Goal: Information Seeking & Learning: Learn about a topic

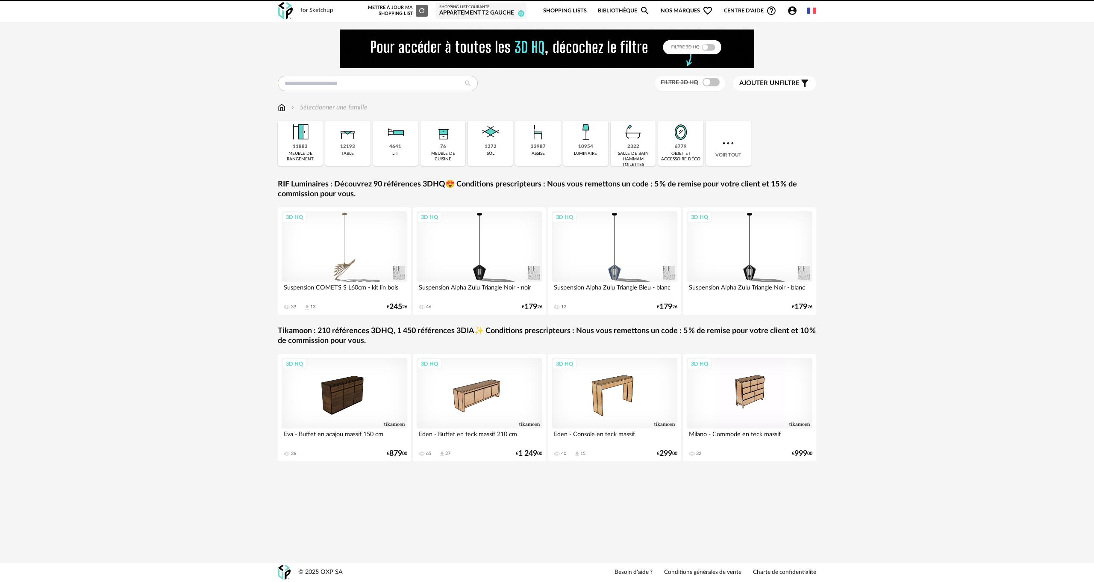
click at [572, 4] on link "Shopping Lists" at bounding box center [565, 11] width 44 height 20
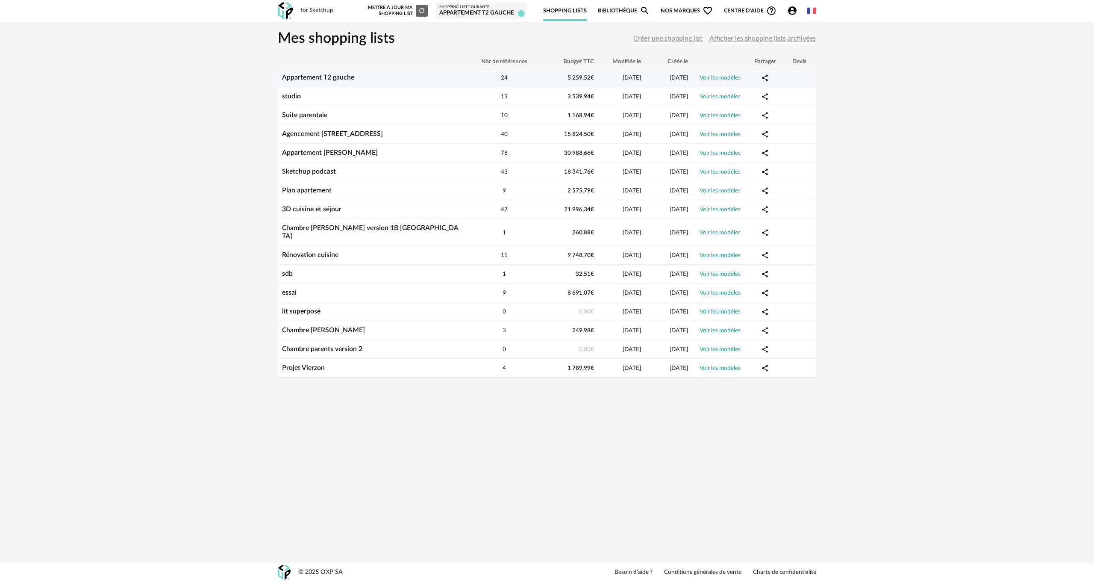
click at [324, 79] on link "Appartement T2 gauche" at bounding box center [318, 77] width 72 height 7
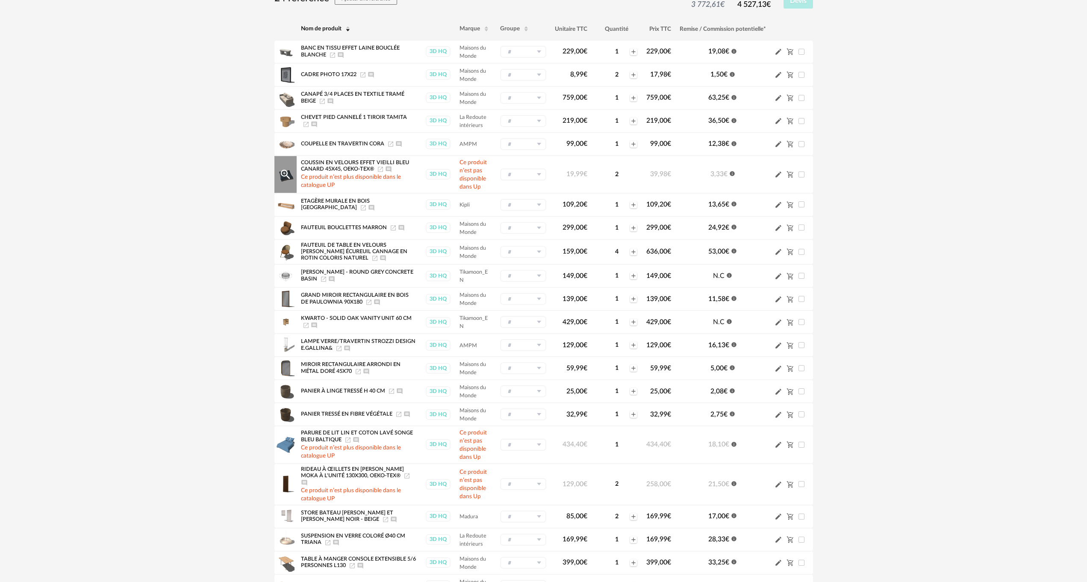
scroll to position [85, 0]
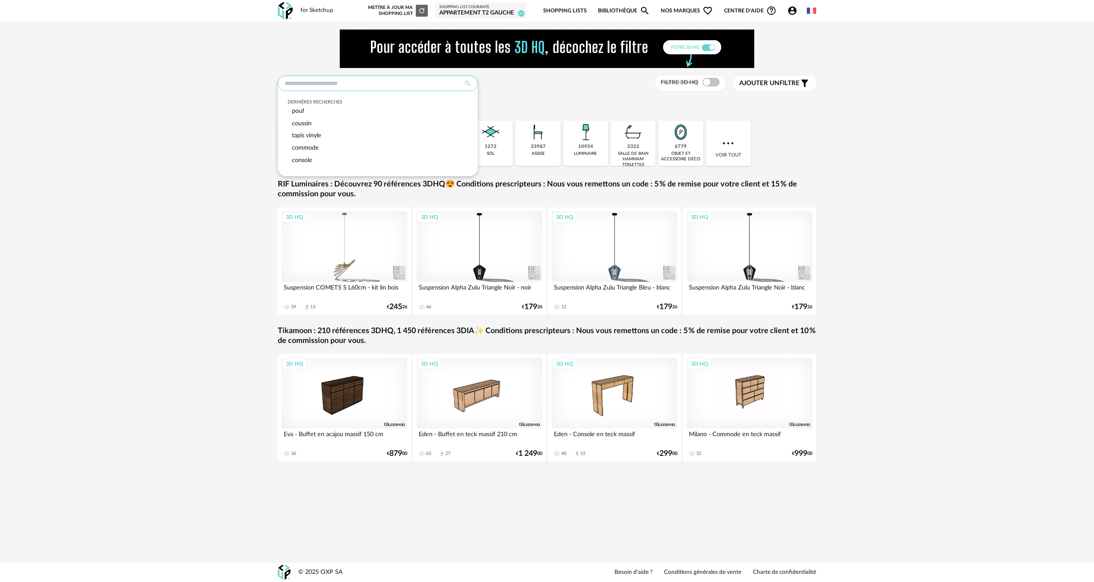
click at [313, 87] on input "text" at bounding box center [378, 83] width 200 height 15
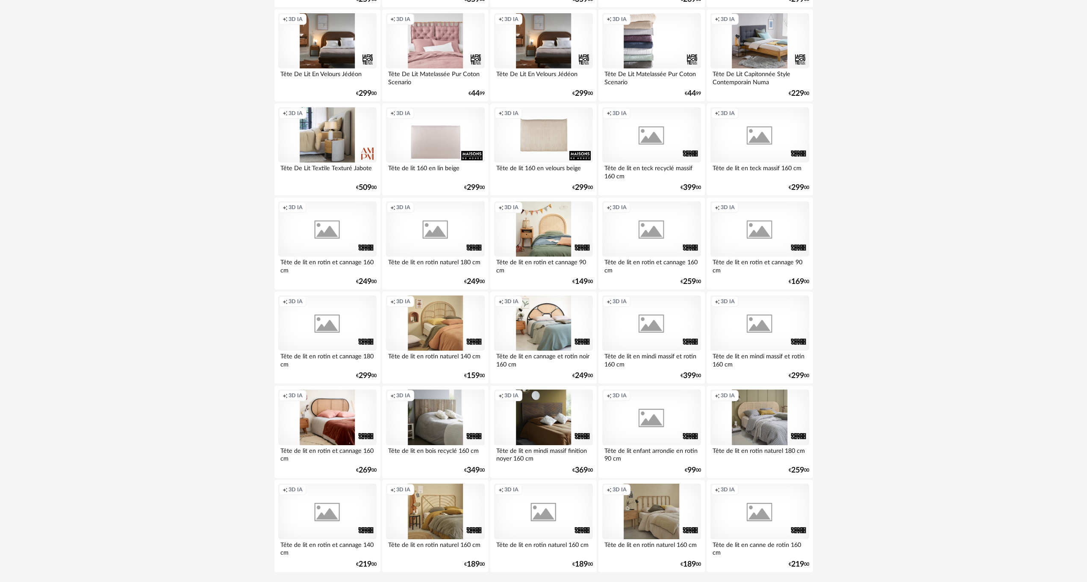
scroll to position [1521, 0]
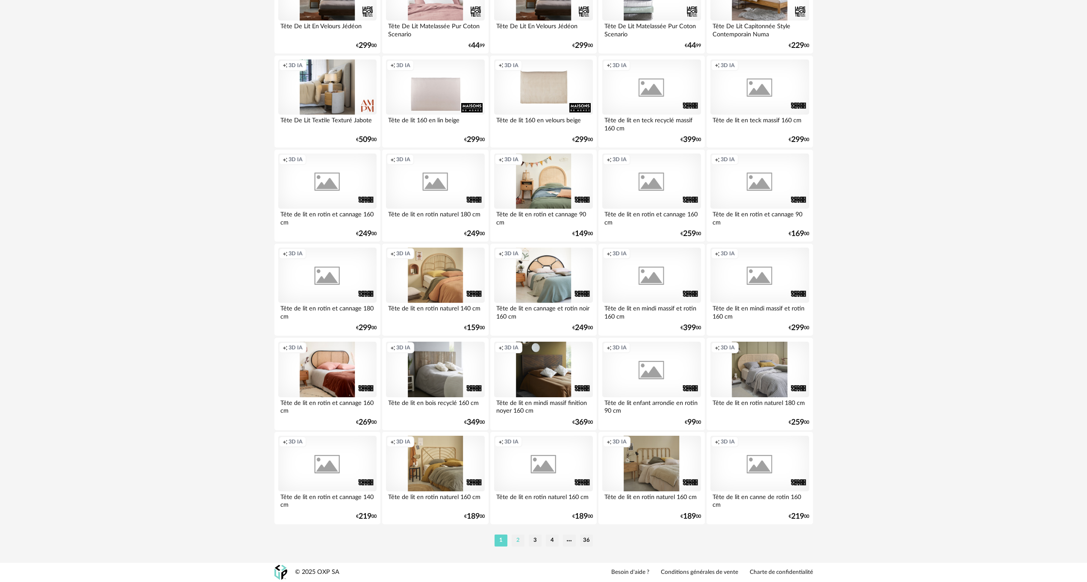
click at [518, 537] on li "2" at bounding box center [518, 540] width 13 height 12
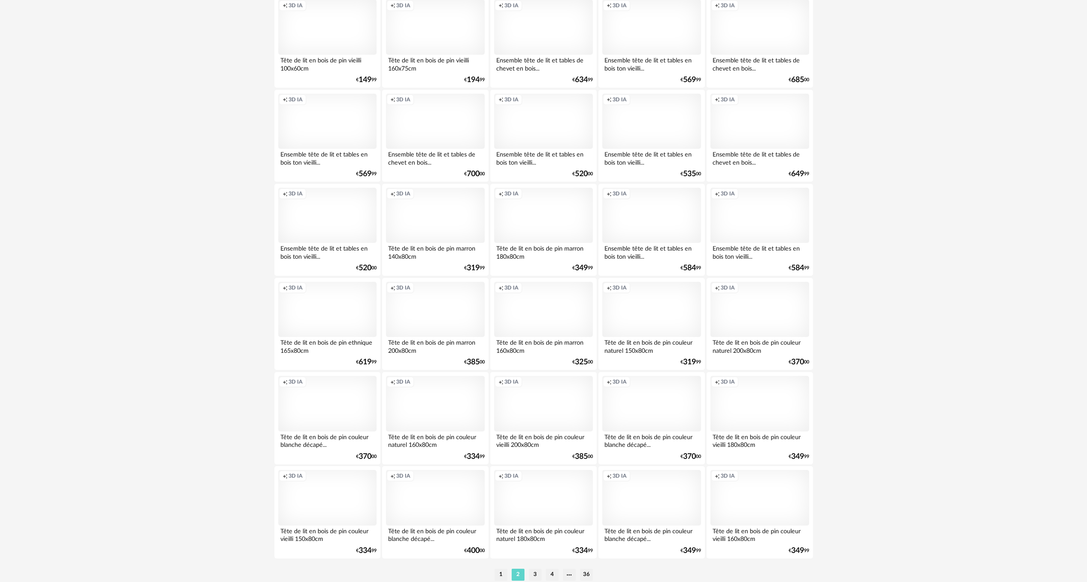
scroll to position [1521, 0]
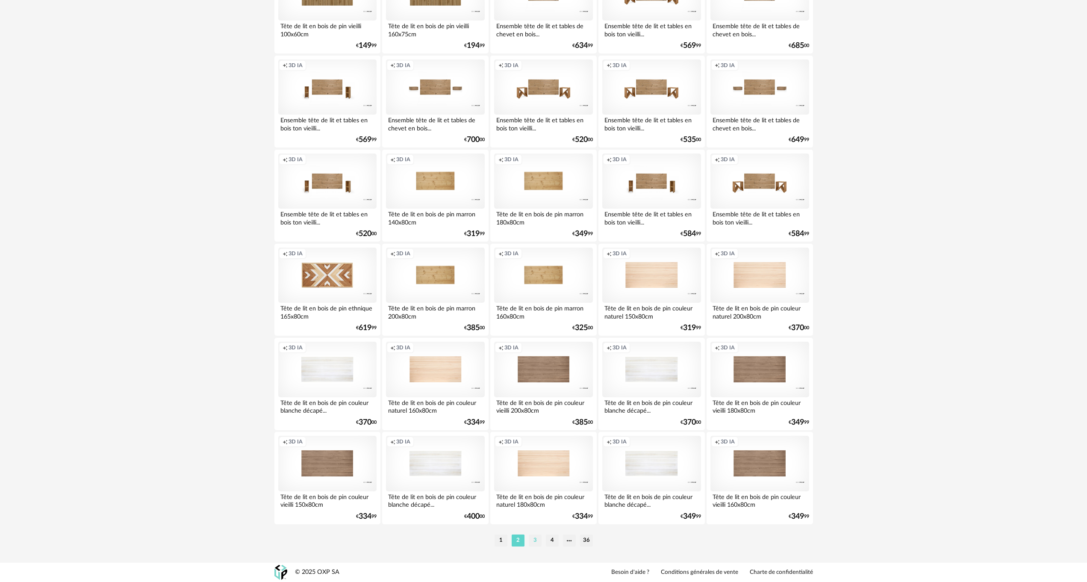
click at [537, 539] on li "3" at bounding box center [535, 540] width 13 height 12
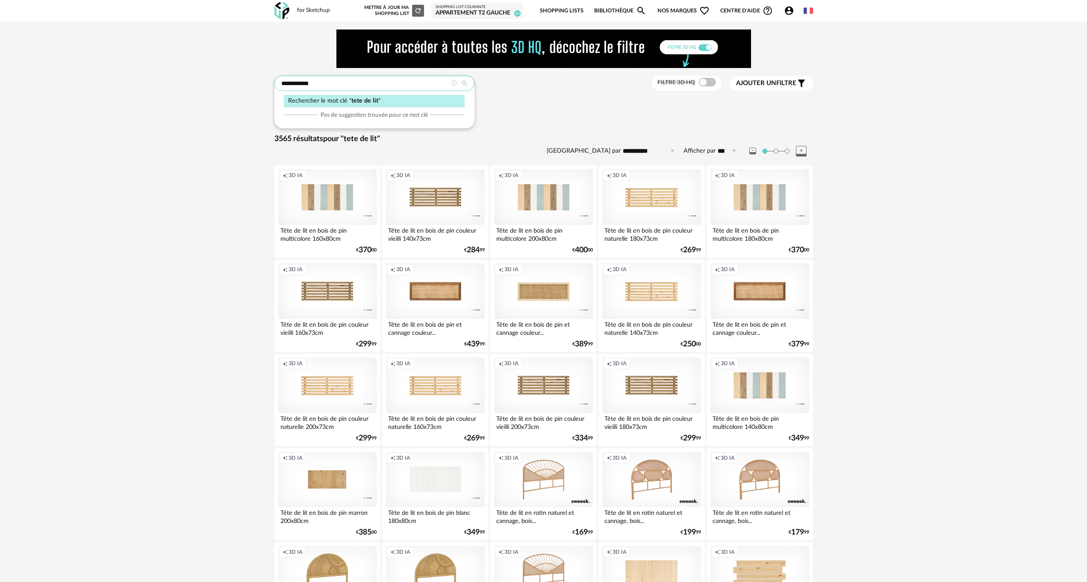
click at [334, 85] on input "**********" at bounding box center [374, 83] width 200 height 15
type input "**********"
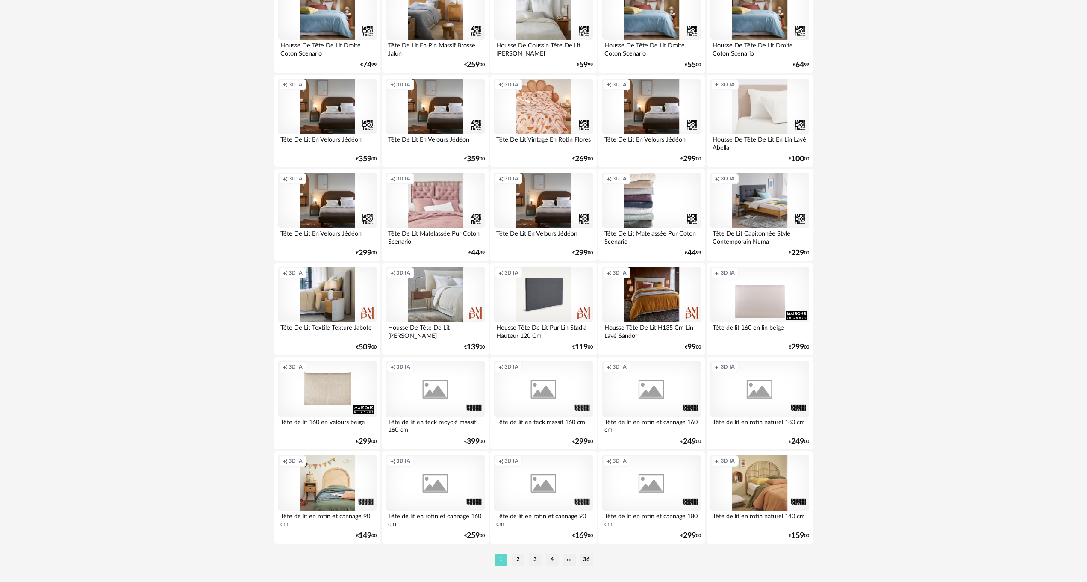
scroll to position [1521, 0]
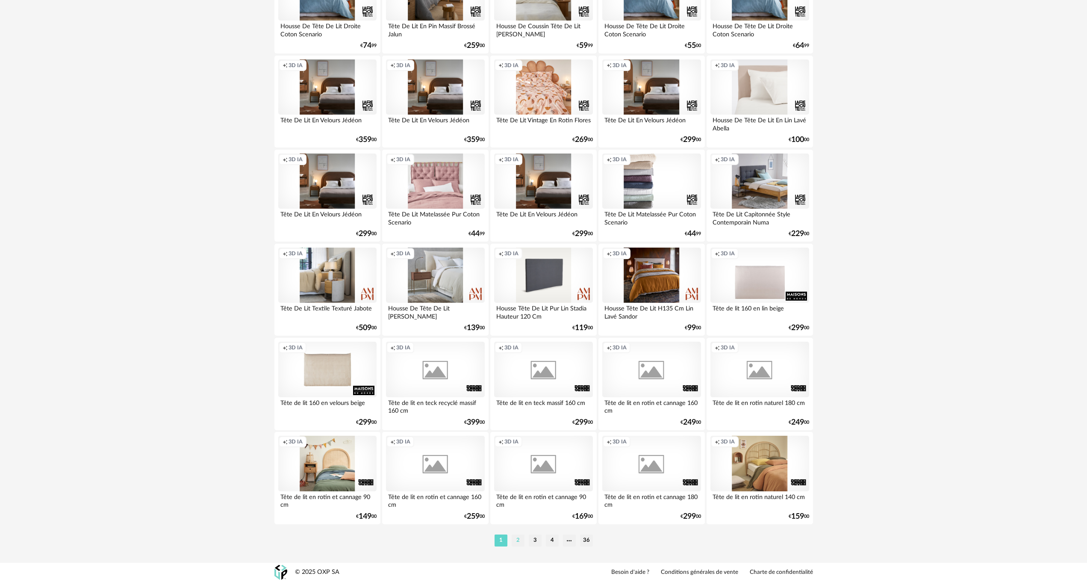
click at [521, 538] on li "2" at bounding box center [518, 540] width 13 height 12
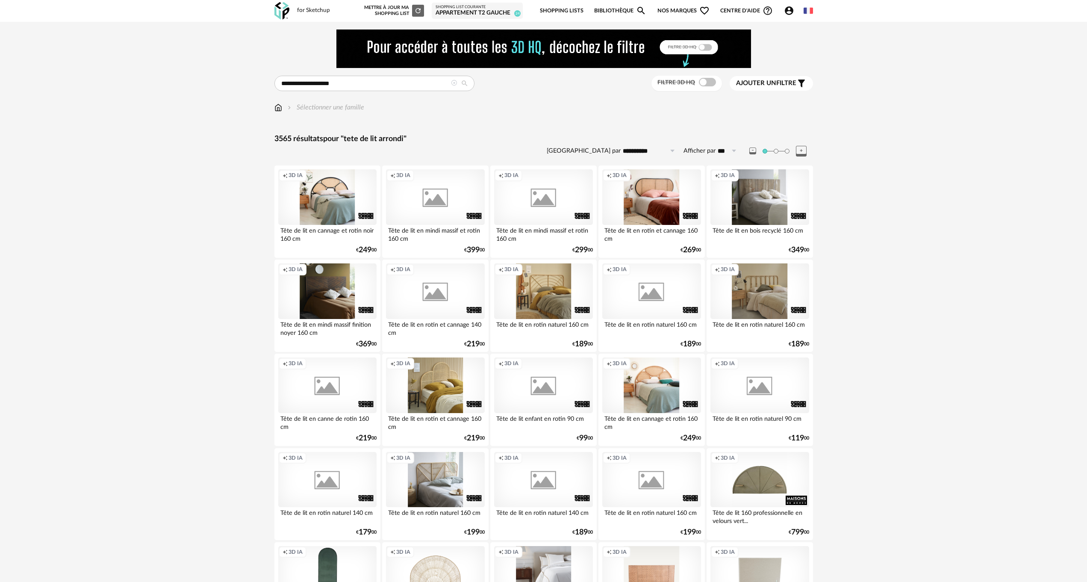
click at [785, 81] on span "Ajouter un filtre" at bounding box center [766, 83] width 60 height 9
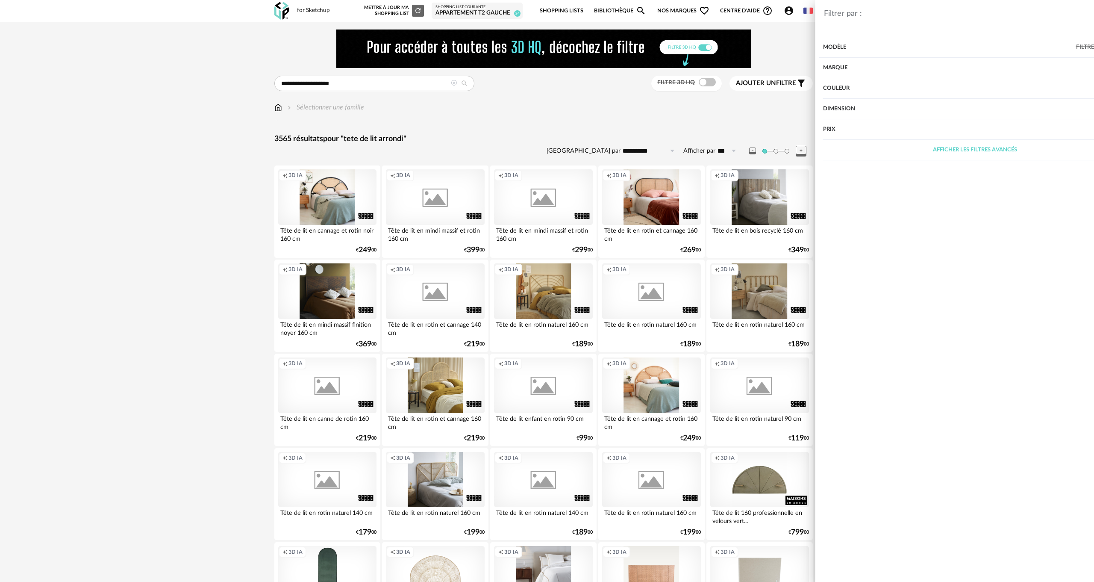
click at [785, 88] on div "Couleur" at bounding box center [926, 88] width 304 height 21
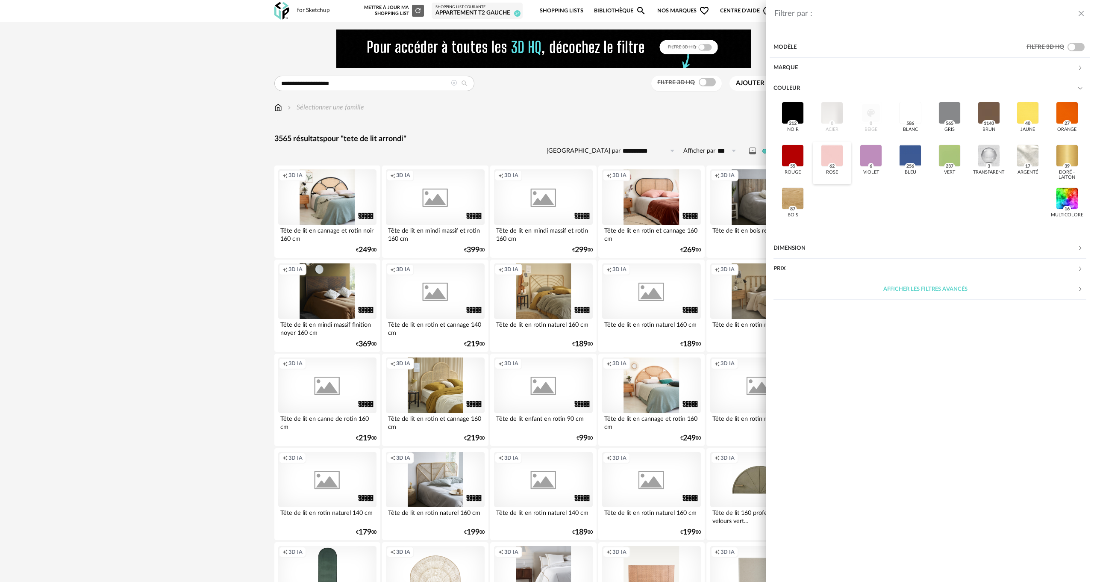
click at [833, 153] on div at bounding box center [832, 155] width 22 height 22
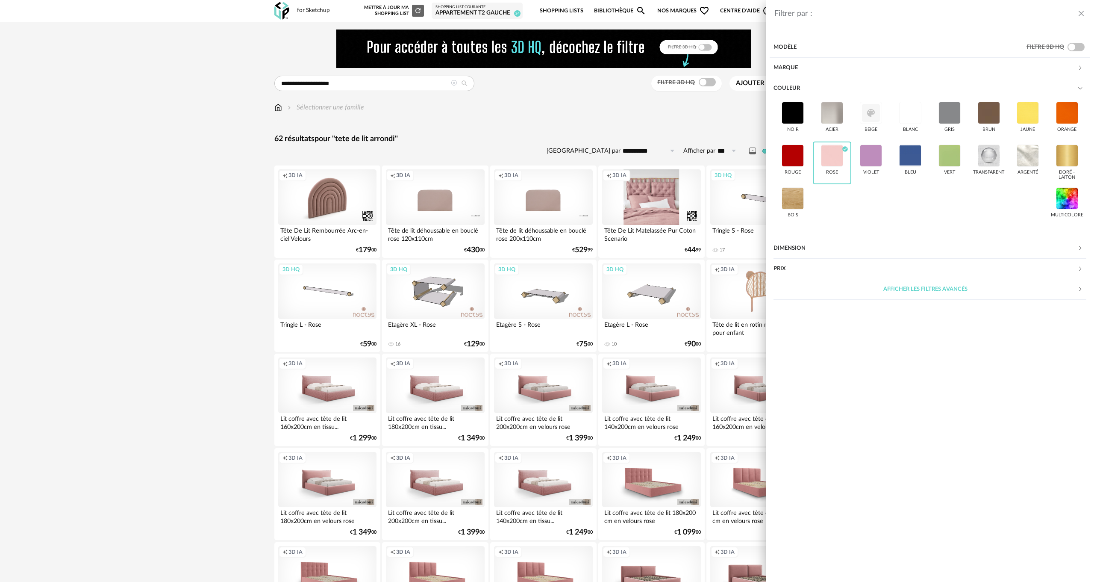
click at [217, 220] on div "Filtrer par : Modèle Filtre 3D HQ Marque &tradition 0 101 Copenhagen 0 366 Conc…" at bounding box center [547, 291] width 1094 height 582
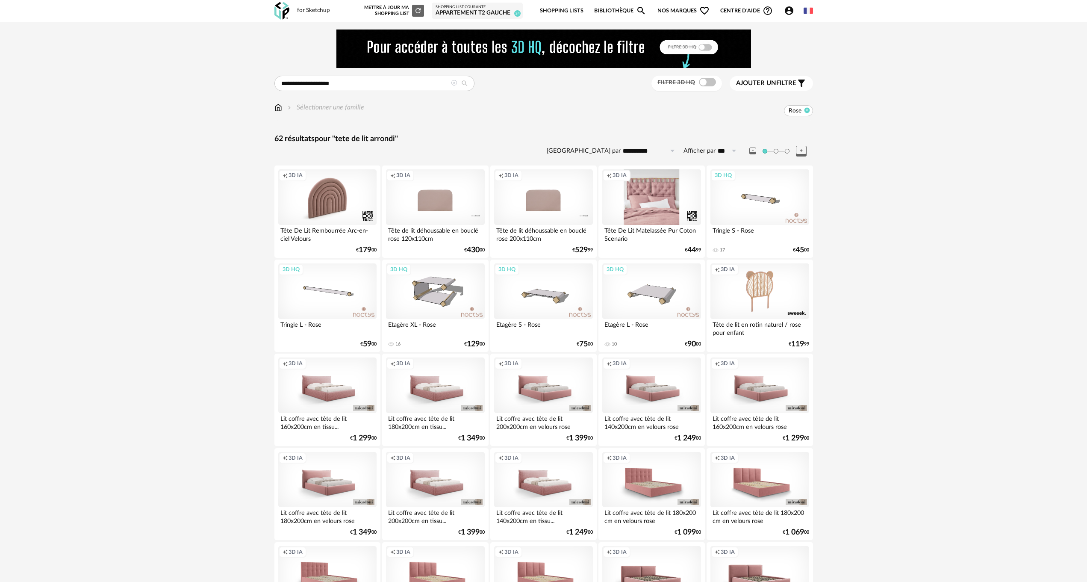
click at [809, 110] on icon at bounding box center [807, 110] width 6 height 6
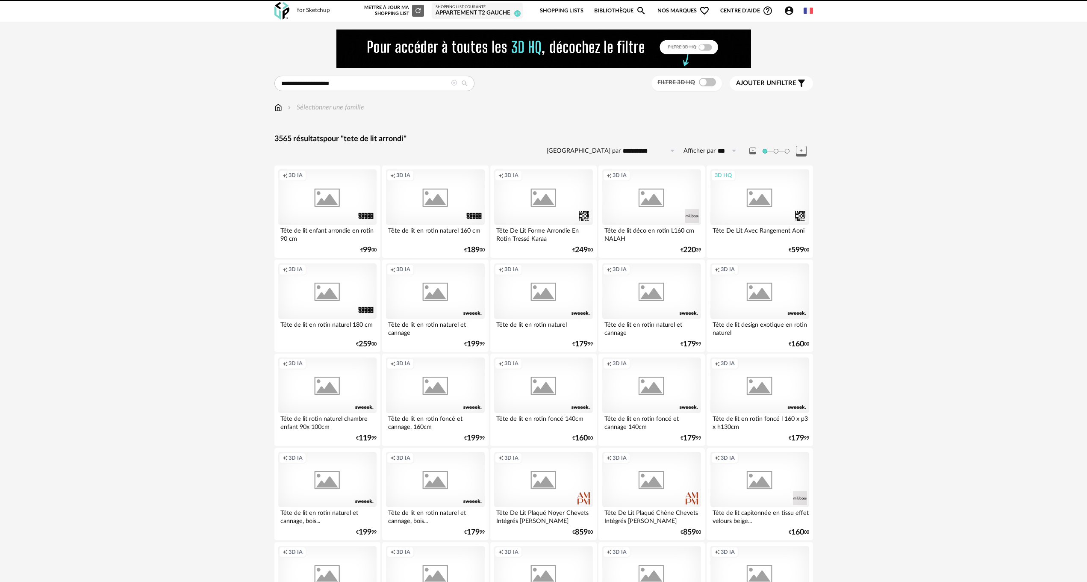
click at [774, 83] on span "Ajouter un" at bounding box center [756, 83] width 40 height 6
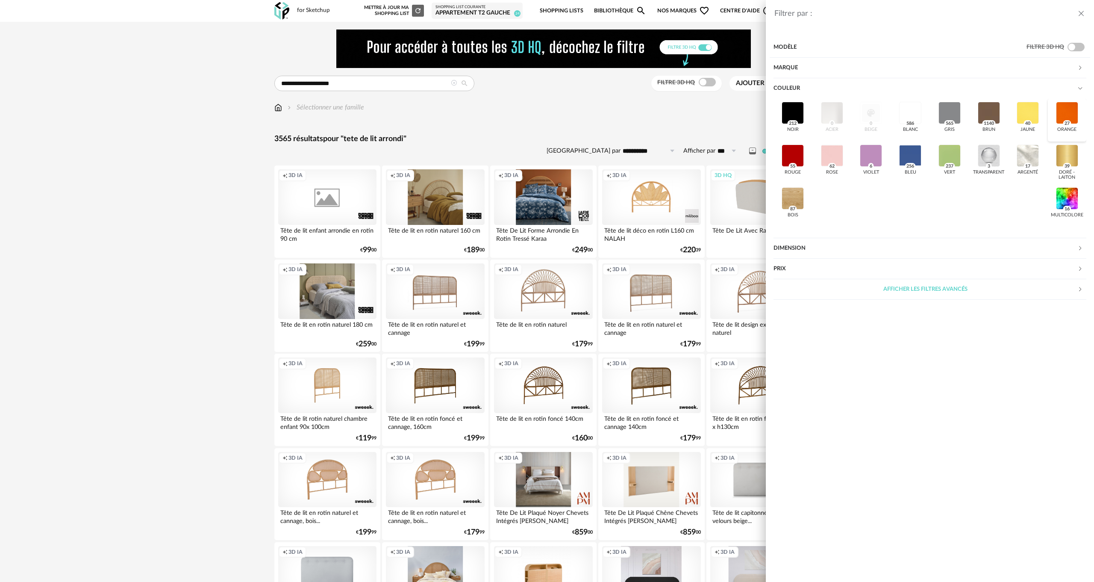
click at [1059, 112] on div at bounding box center [1067, 113] width 22 height 22
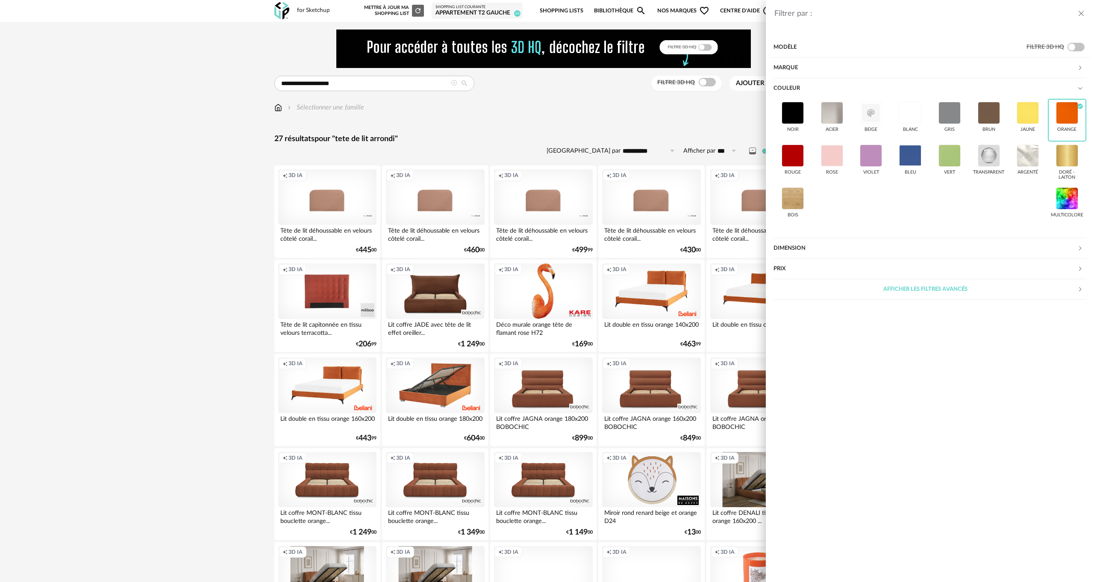
click at [163, 260] on div "Filtrer par : Modèle Filtre 3D HQ Marque &tradition 0 101 Copenhagen 0 366 Conc…" at bounding box center [547, 291] width 1094 height 582
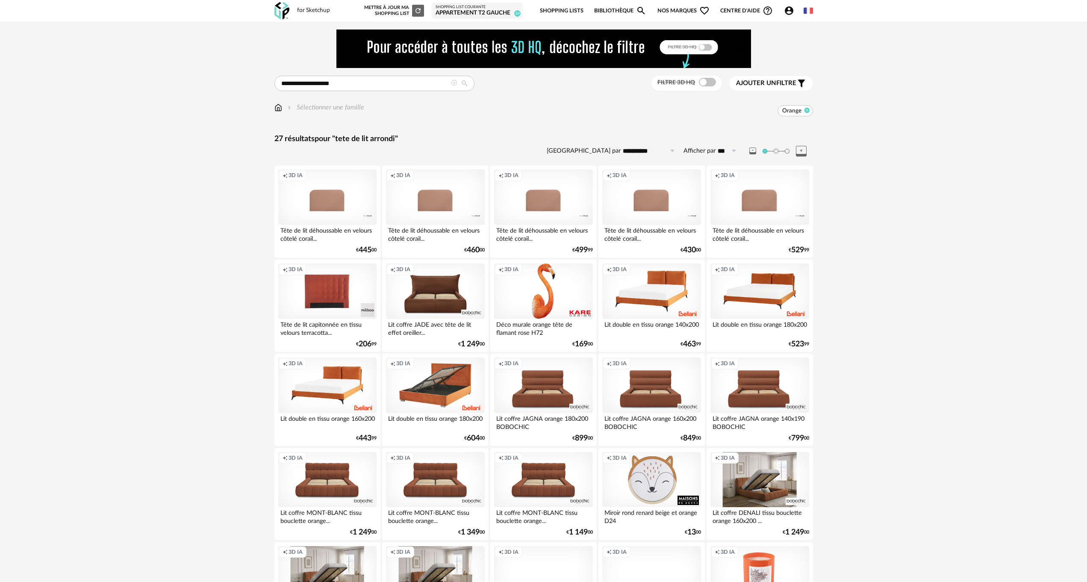
click at [807, 111] on icon at bounding box center [807, 110] width 6 height 6
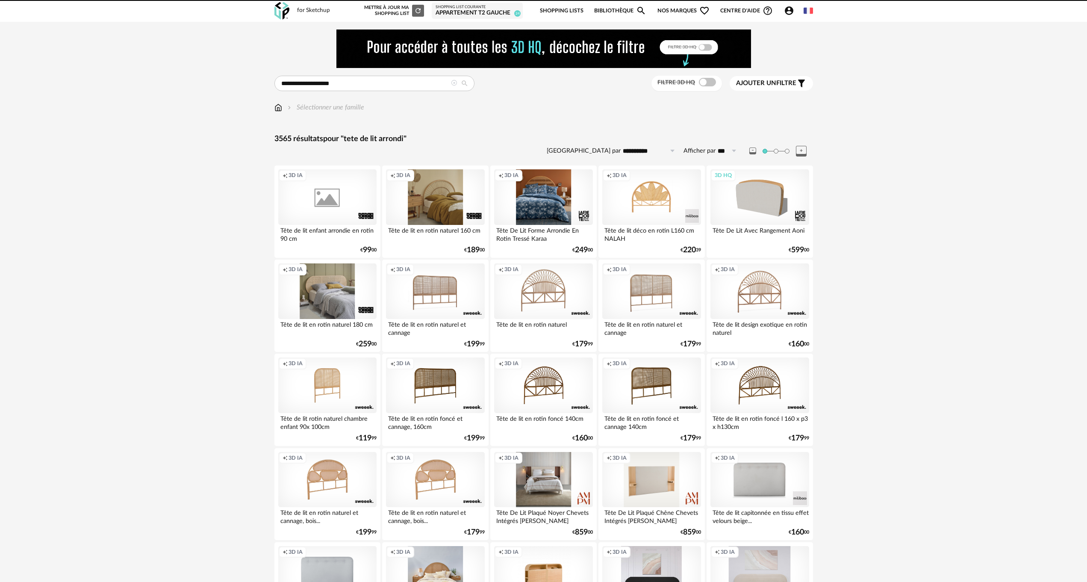
click at [766, 84] on span "Ajouter un" at bounding box center [756, 83] width 40 height 6
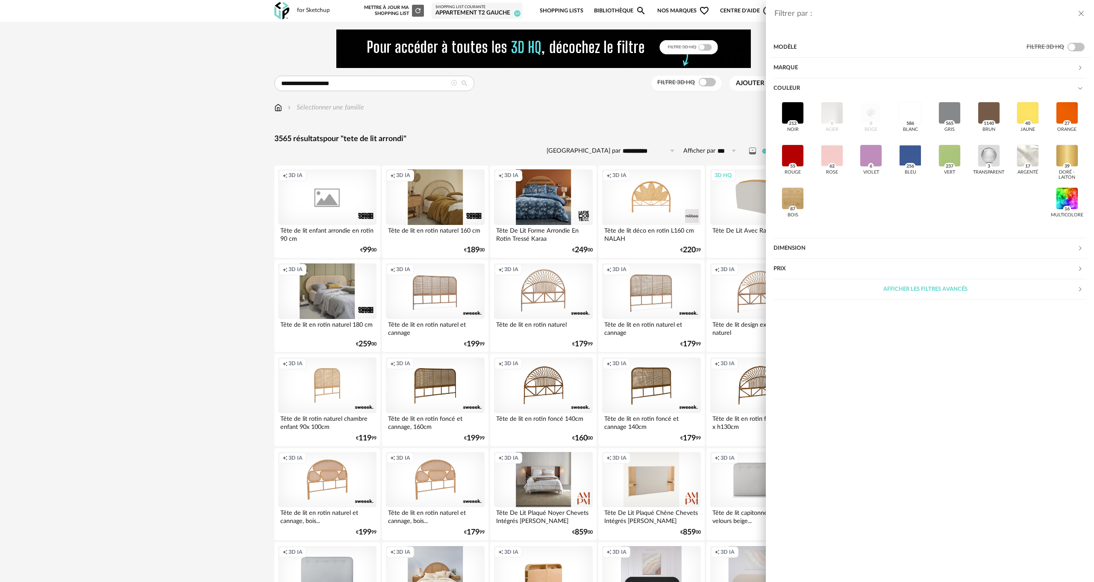
click at [781, 64] on div "Marque" at bounding box center [926, 68] width 304 height 21
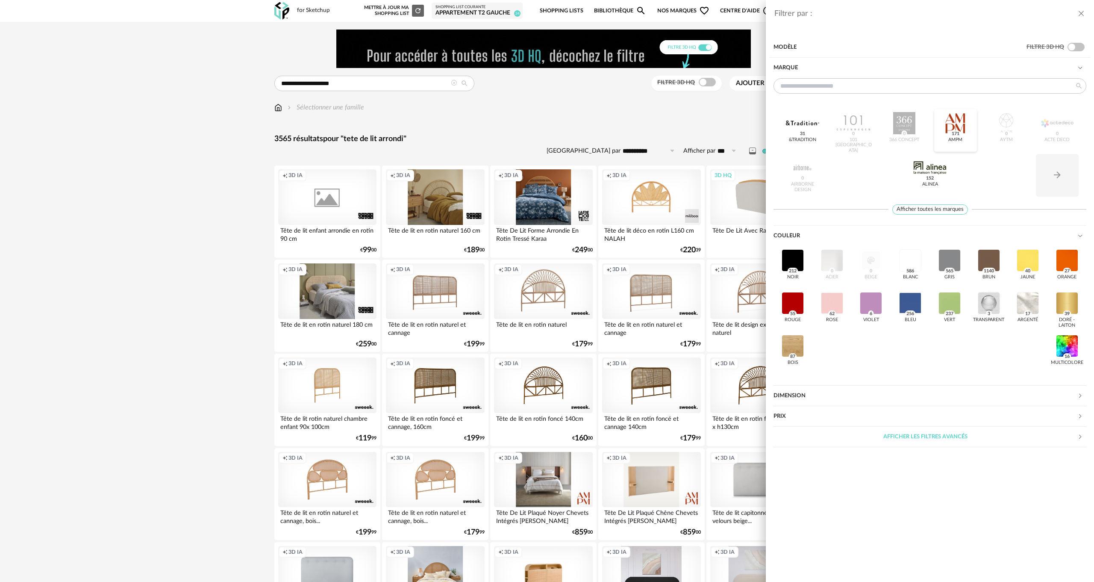
click at [954, 130] on div at bounding box center [955, 123] width 33 height 22
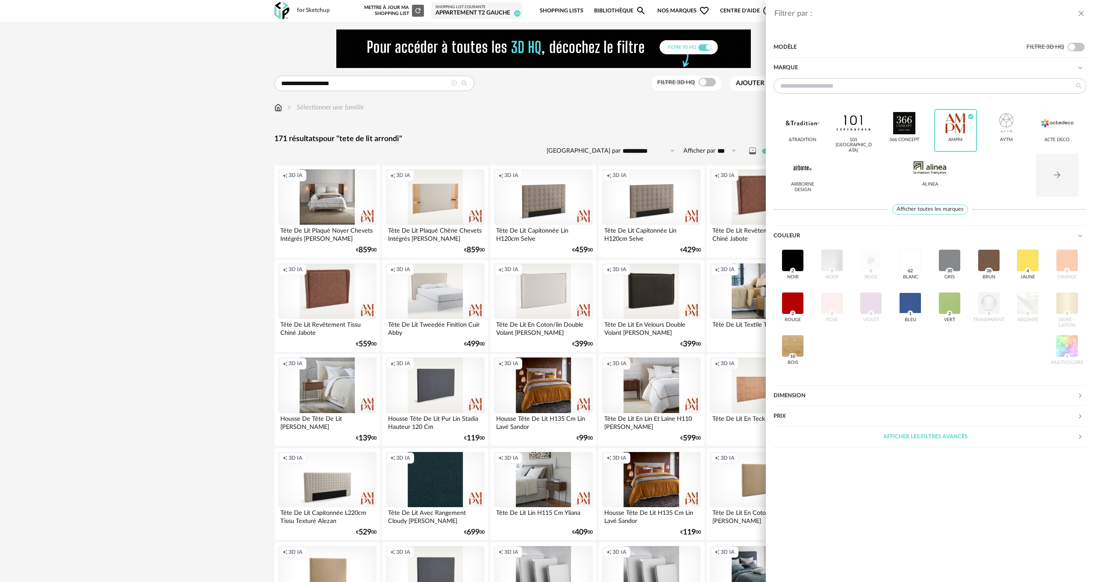
click at [740, 108] on div "Filtrer par : Modèle Filtre 3D HQ Marque &tradition 101 Copenhagen 366 Concept …" at bounding box center [547, 291] width 1094 height 582
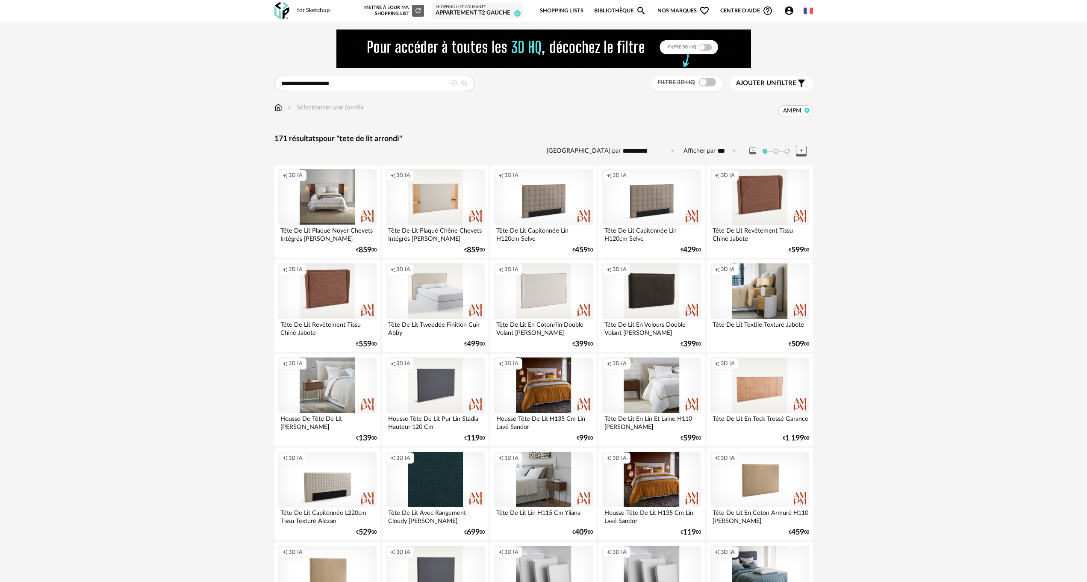
click at [808, 109] on icon at bounding box center [807, 110] width 6 height 6
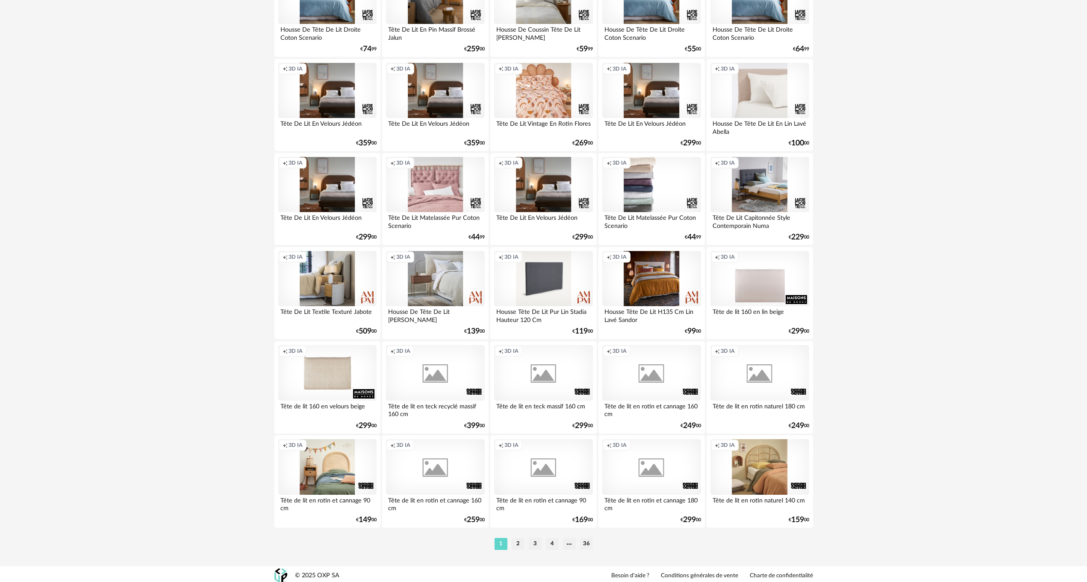
scroll to position [1521, 0]
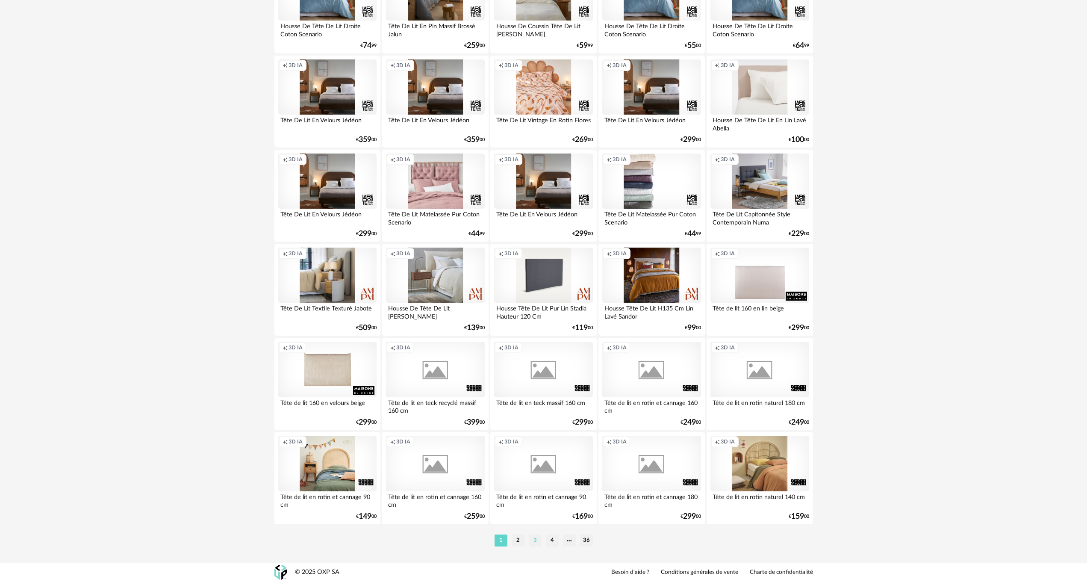
click at [534, 536] on li "3" at bounding box center [535, 540] width 13 height 12
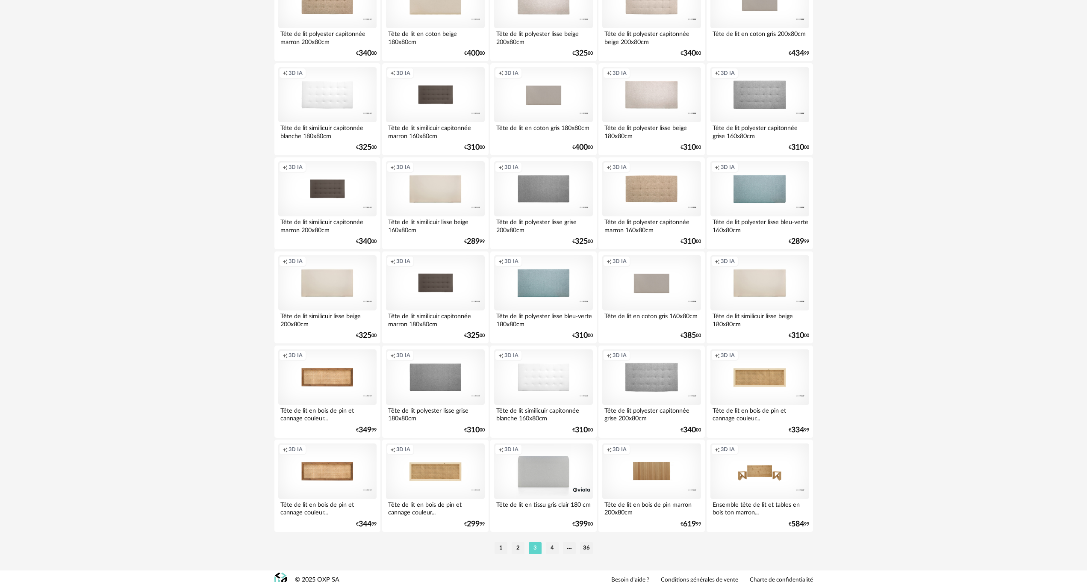
scroll to position [1521, 0]
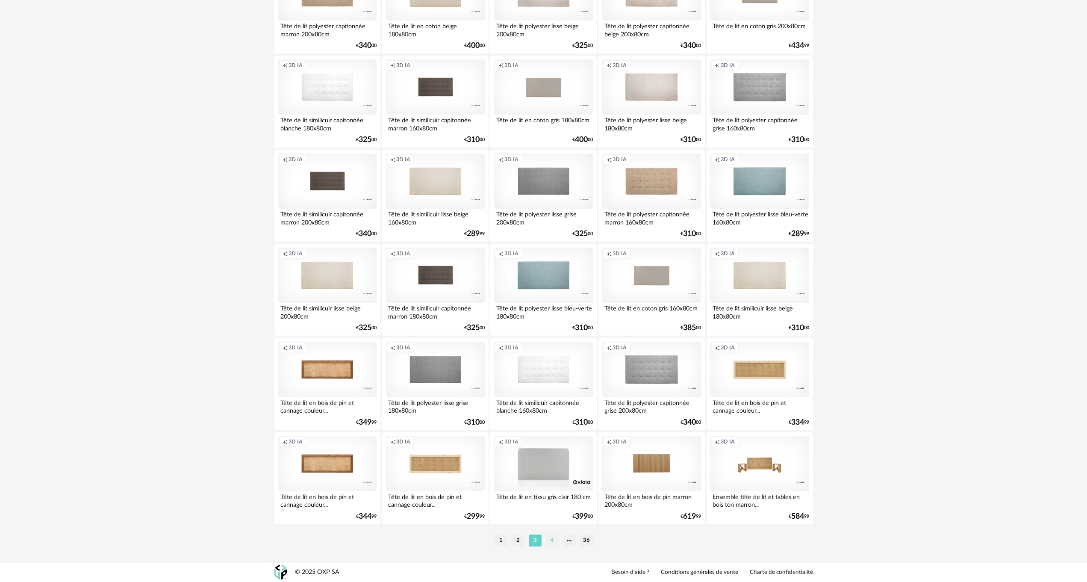
click at [552, 539] on li "4" at bounding box center [552, 540] width 13 height 12
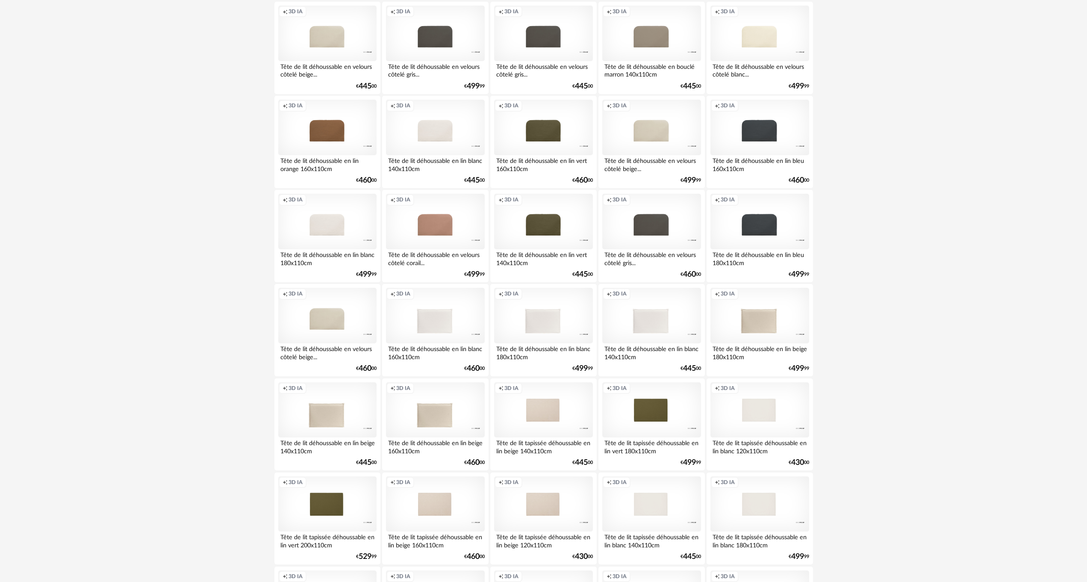
scroll to position [1026, 0]
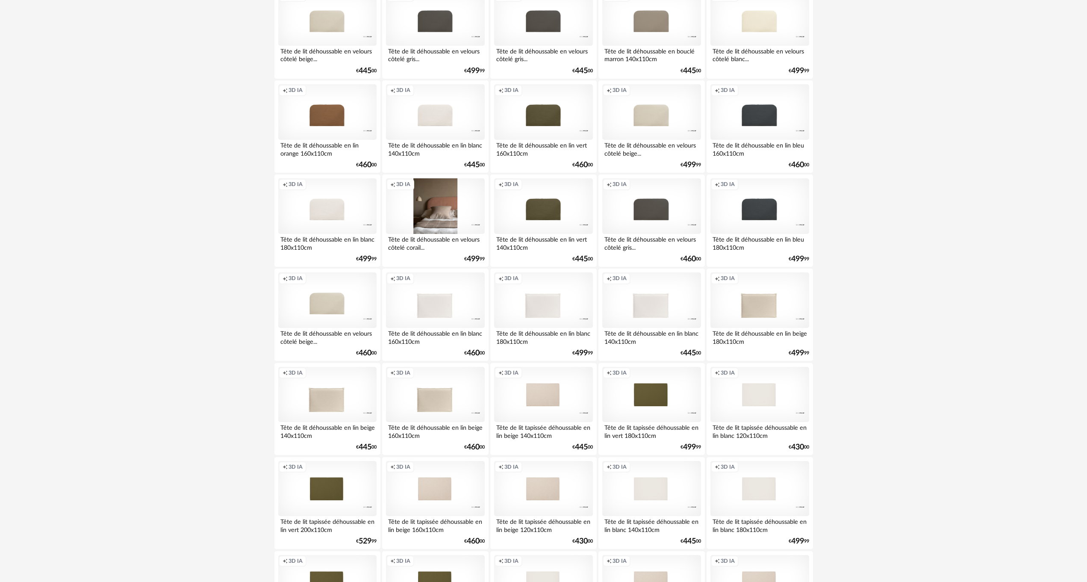
click at [424, 212] on div "Creation icon 3D IA" at bounding box center [435, 206] width 98 height 56
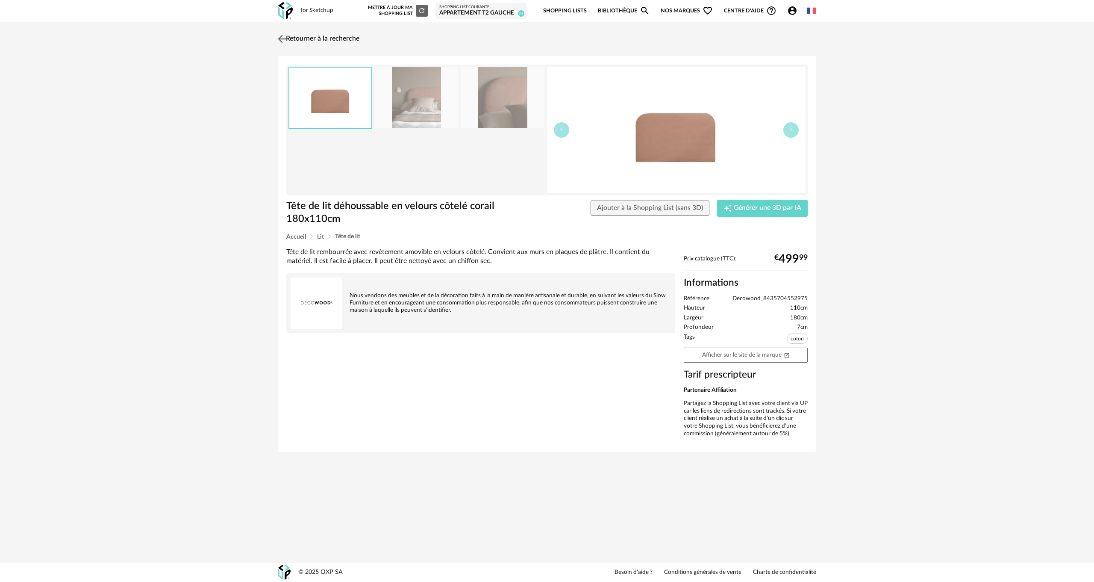
click at [291, 38] on link "Retourner à la recherche" at bounding box center [318, 38] width 84 height 19
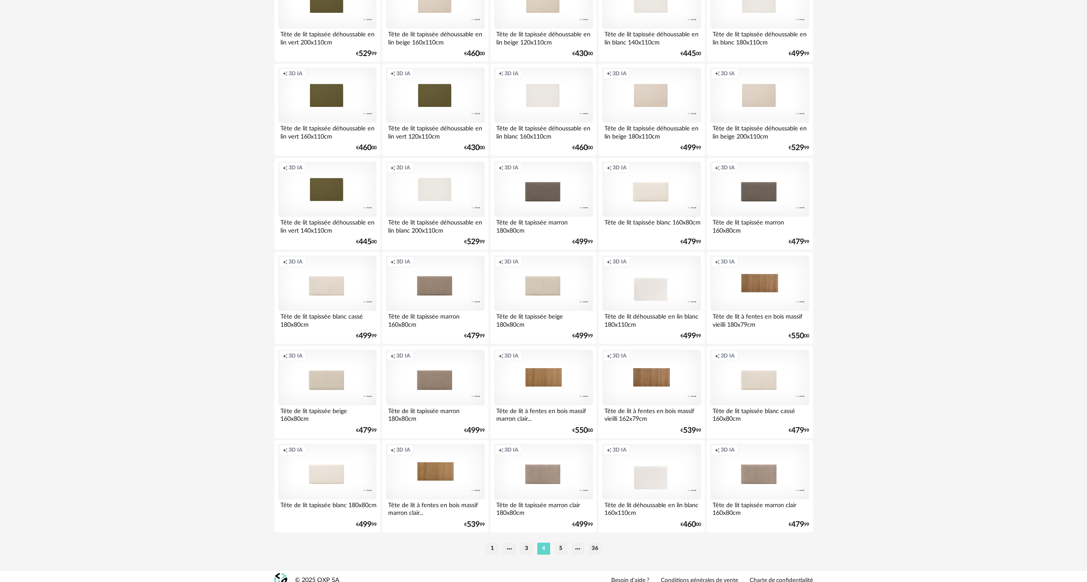
scroll to position [1521, 0]
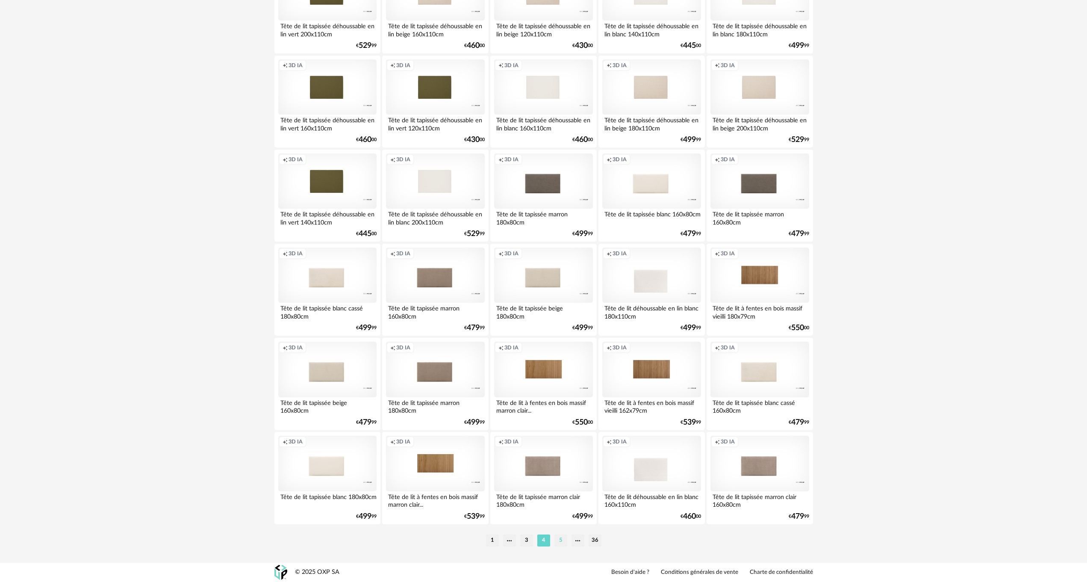
click at [561, 540] on li "5" at bounding box center [560, 540] width 13 height 12
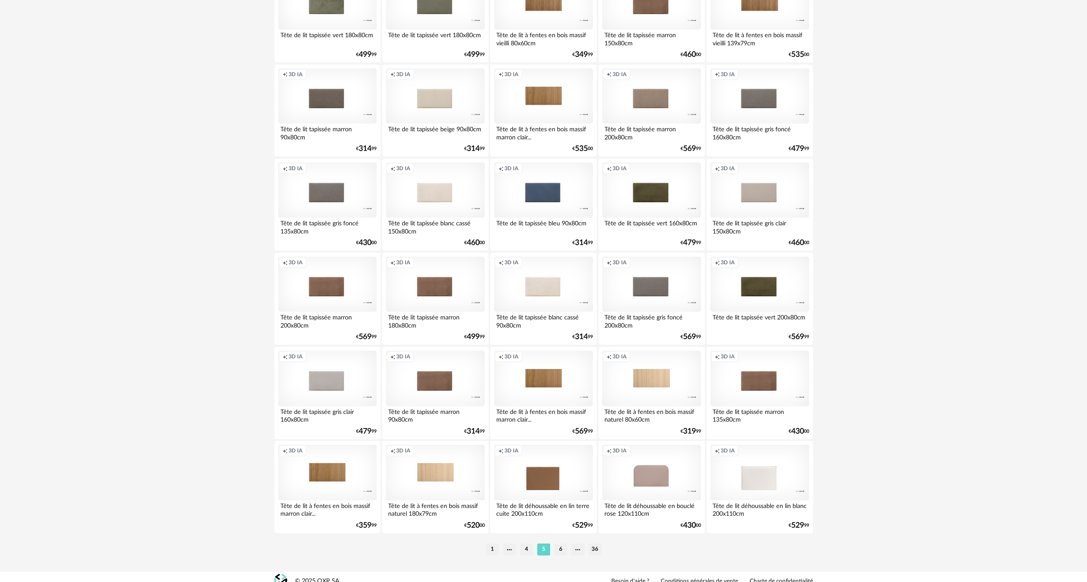
scroll to position [1521, 0]
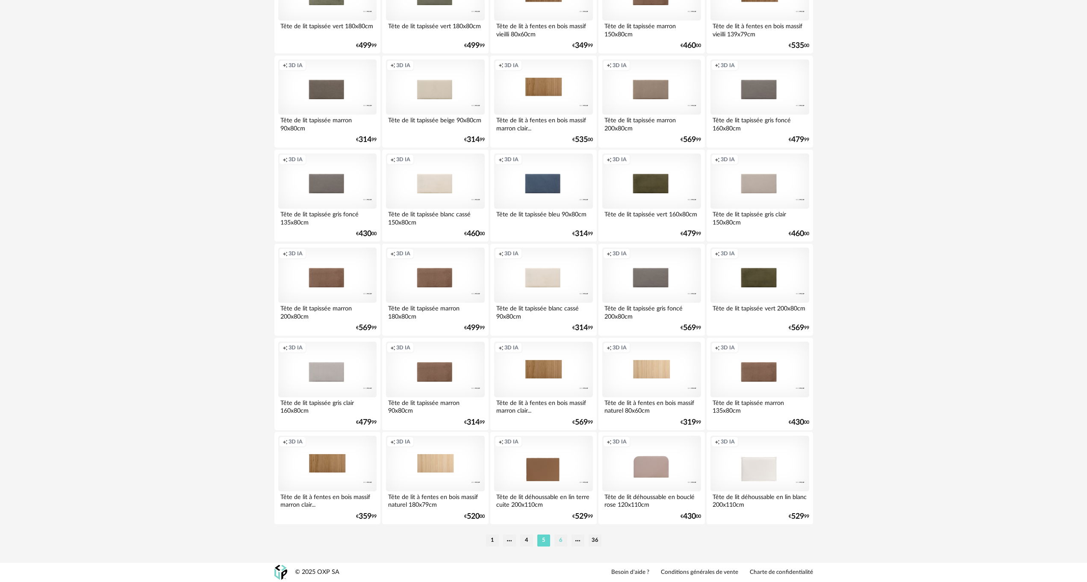
click at [557, 540] on li "6" at bounding box center [560, 540] width 13 height 12
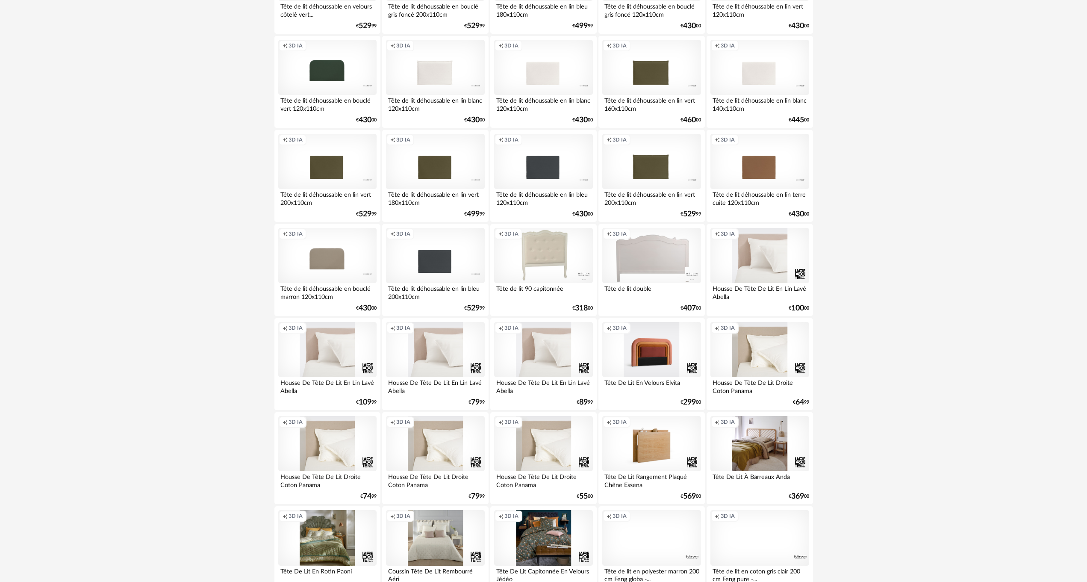
scroll to position [1368, 0]
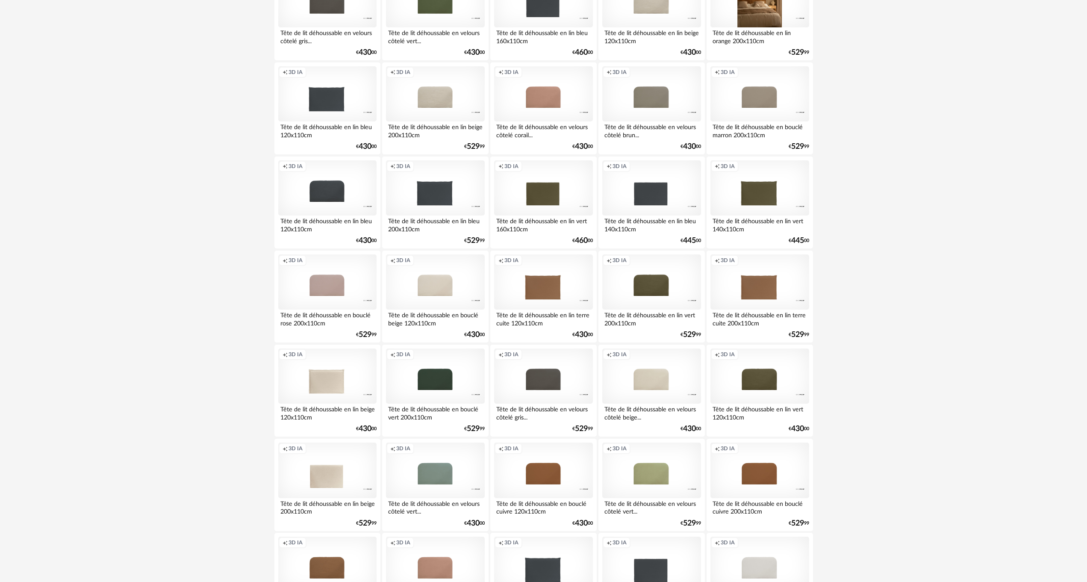
scroll to position [385, 0]
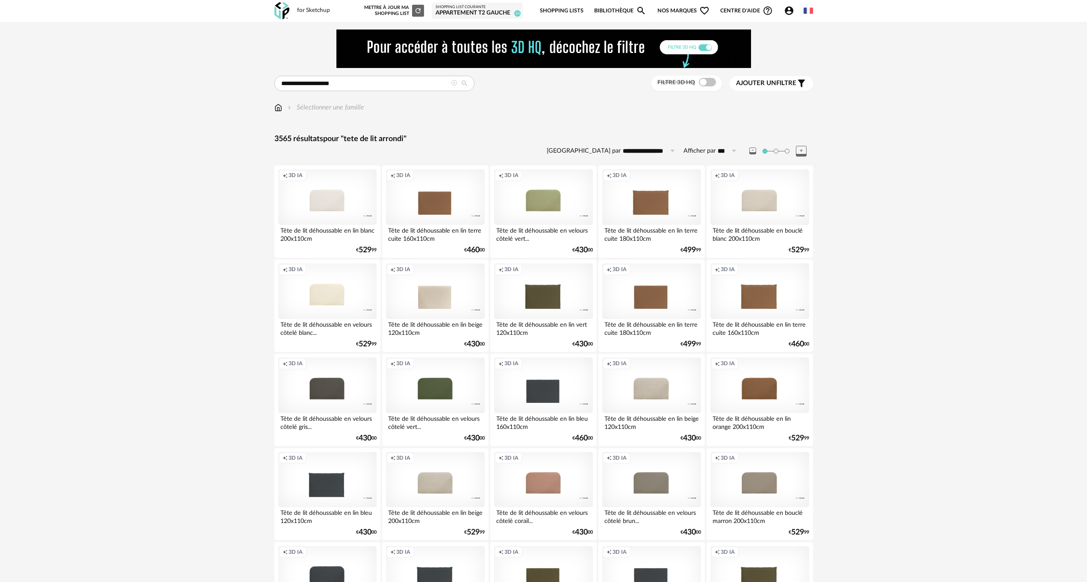
click at [572, 9] on link "Shopping Lists" at bounding box center [562, 11] width 44 height 20
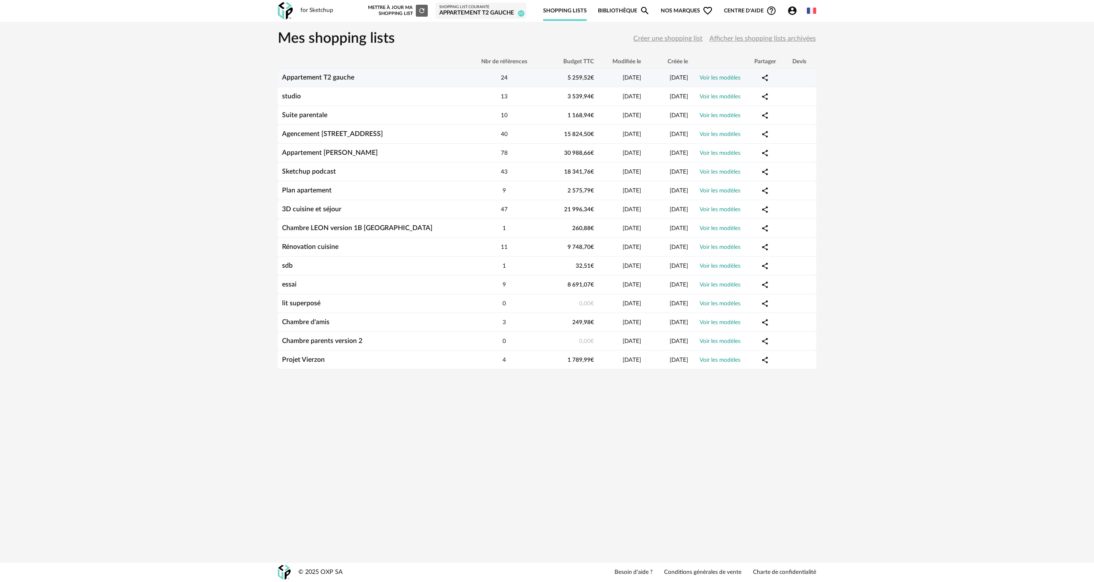
click at [408, 78] on div "Appartement T2 gauche" at bounding box center [372, 78] width 188 height 8
